Goal: Task Accomplishment & Management: Manage account settings

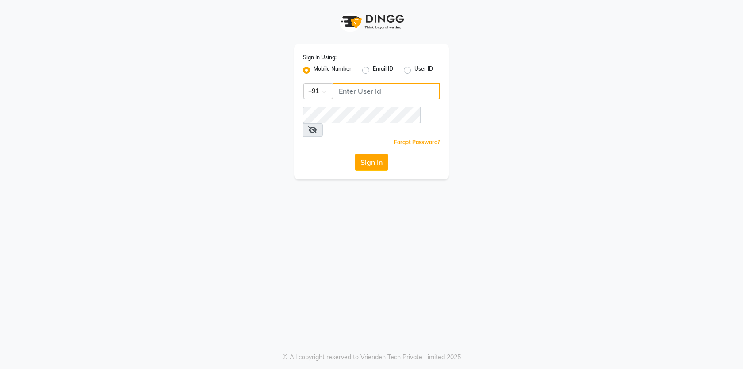
click at [364, 97] on input "Username" at bounding box center [386, 91] width 107 height 17
click at [364, 93] on input "Username" at bounding box center [386, 91] width 107 height 17
click at [365, 91] on input "Username" at bounding box center [386, 91] width 107 height 17
paste input "7022887484"
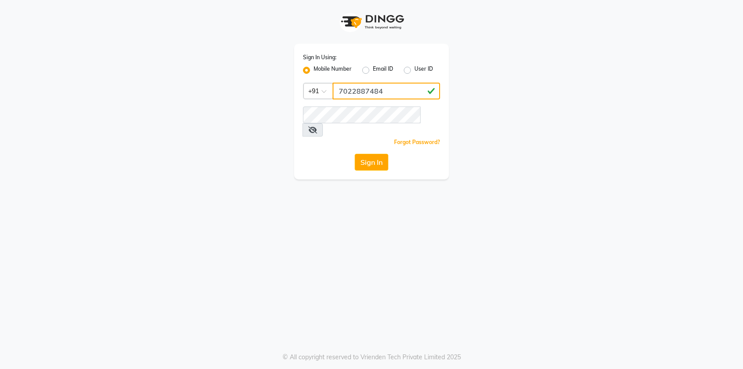
type input "7022887484"
click at [375, 154] on button "Sign In" at bounding box center [372, 162] width 34 height 17
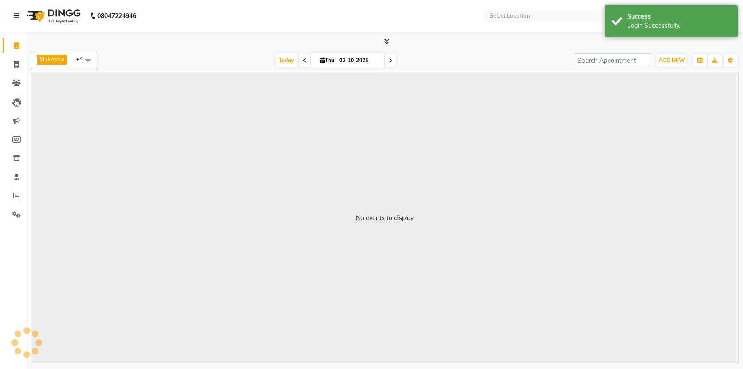
select select "en"
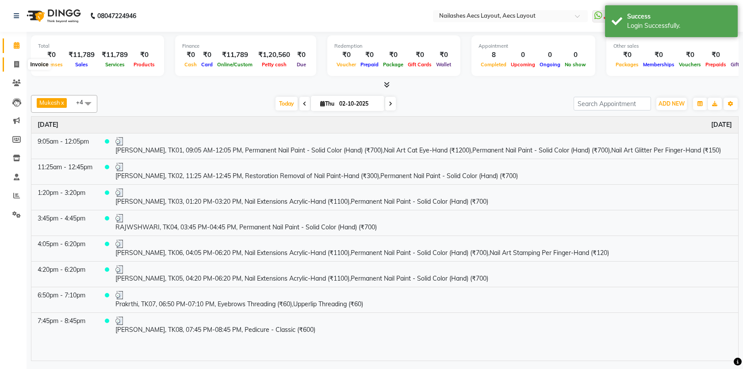
click at [16, 63] on icon at bounding box center [16, 64] width 5 height 7
select select "8467"
select select "service"
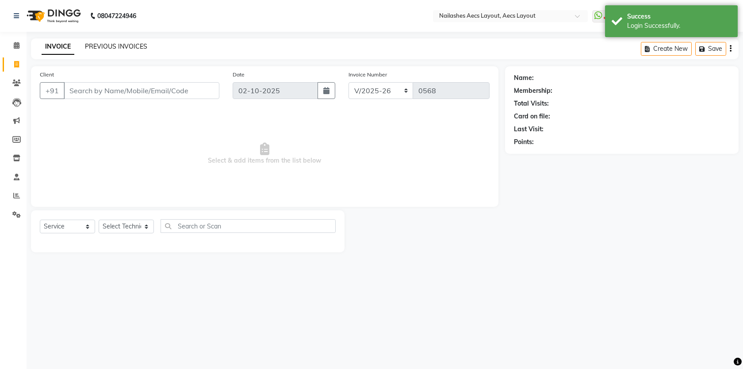
click at [122, 50] on link "PREVIOUS INVOICES" at bounding box center [116, 46] width 62 height 8
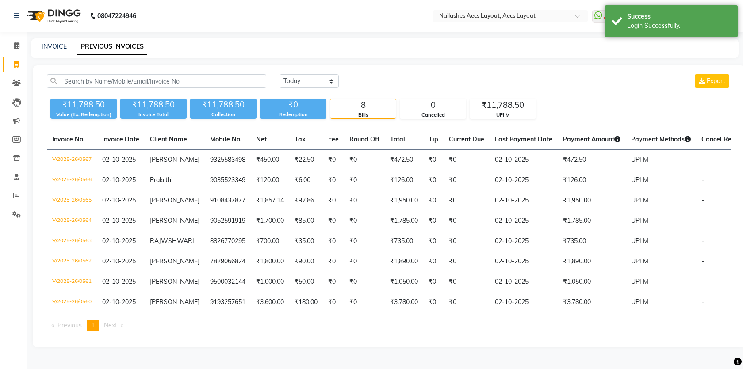
click at [582, 92] on div "[DATE] [DATE] Custom Range Export" at bounding box center [505, 84] width 465 height 21
